Goal: Information Seeking & Learning: Learn about a topic

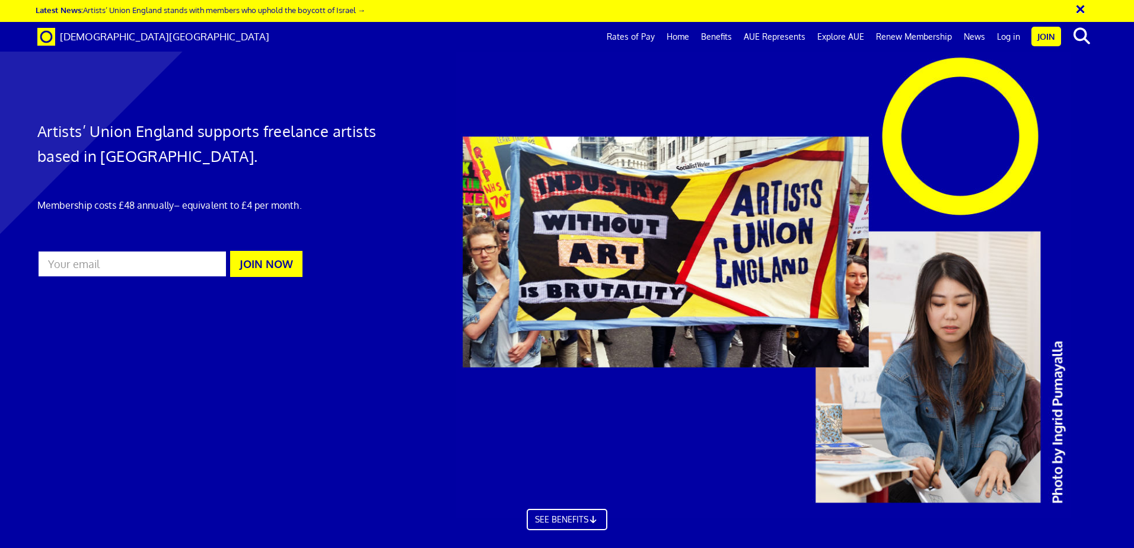
scroll to position [0, 18]
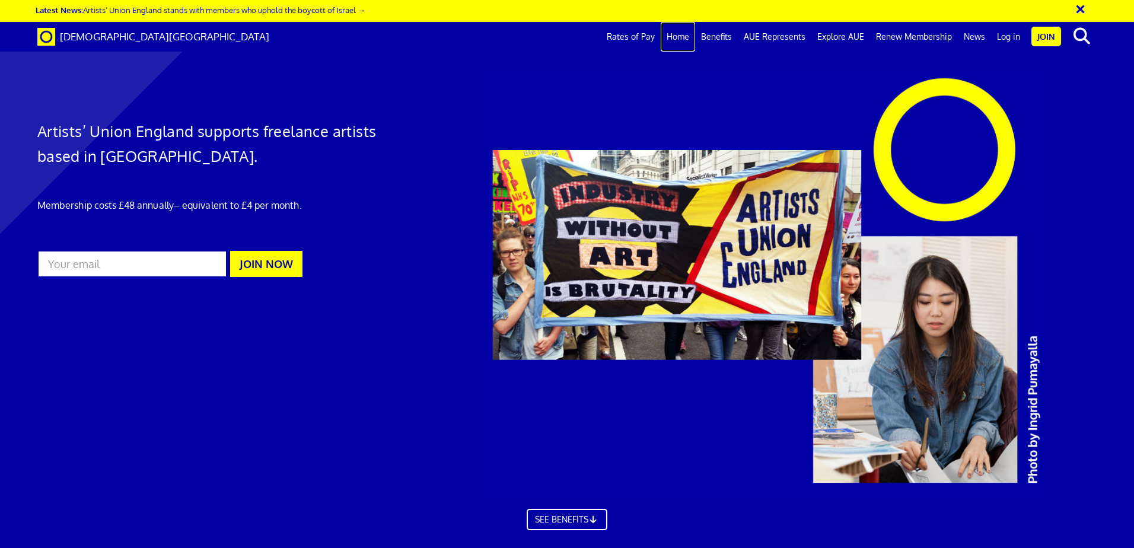
click at [689, 33] on link "Home" at bounding box center [678, 37] width 34 height 30
click at [721, 37] on link "Benefits" at bounding box center [716, 37] width 43 height 30
click at [633, 37] on link "Rates of Pay" at bounding box center [631, 37] width 60 height 30
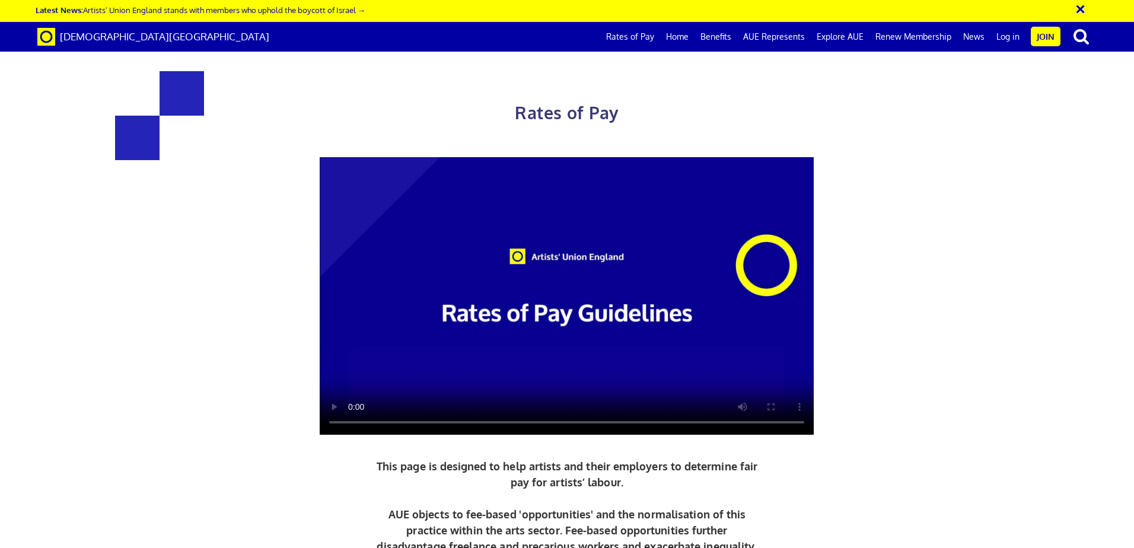
scroll to position [356, 0]
